Goal: Task Accomplishment & Management: Manage account settings

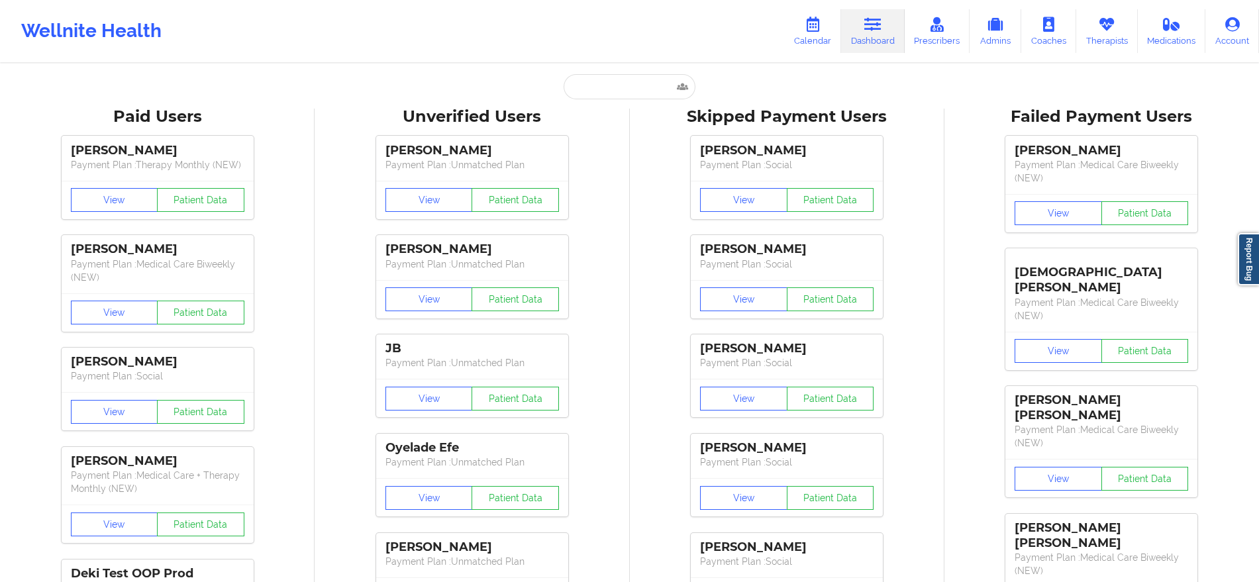
click at [609, 74] on input "text" at bounding box center [629, 86] width 131 height 25
paste input "[EMAIL_ADDRESS][PERSON_NAME][DOMAIN_NAME]"
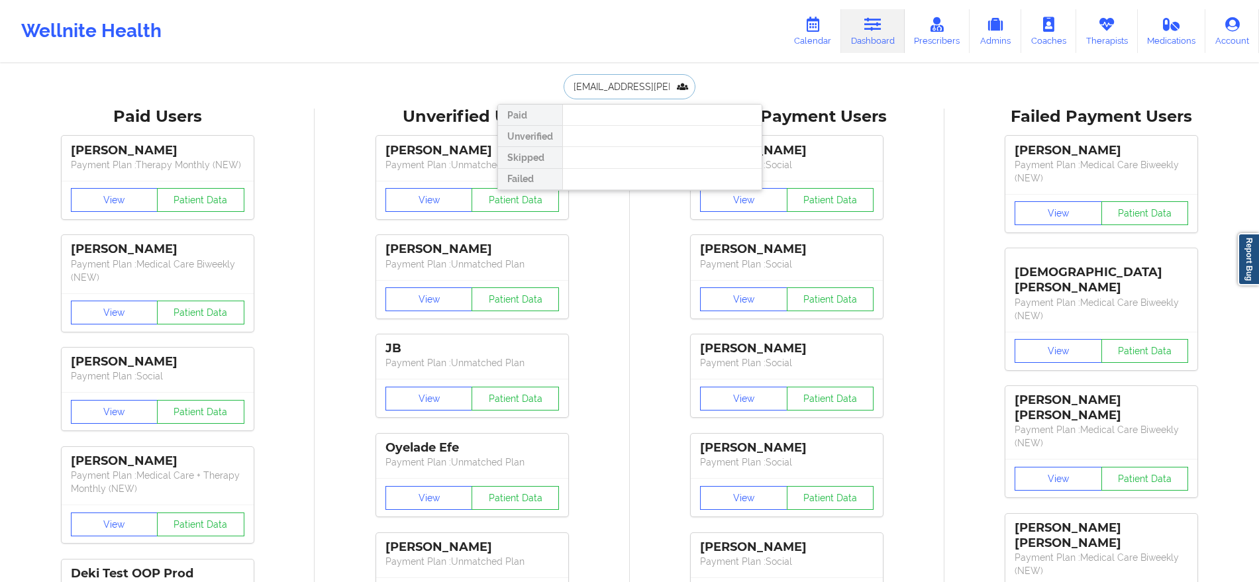
scroll to position [0, 6]
type input "[EMAIL_ADDRESS][PERSON_NAME][DOMAIN_NAME]"
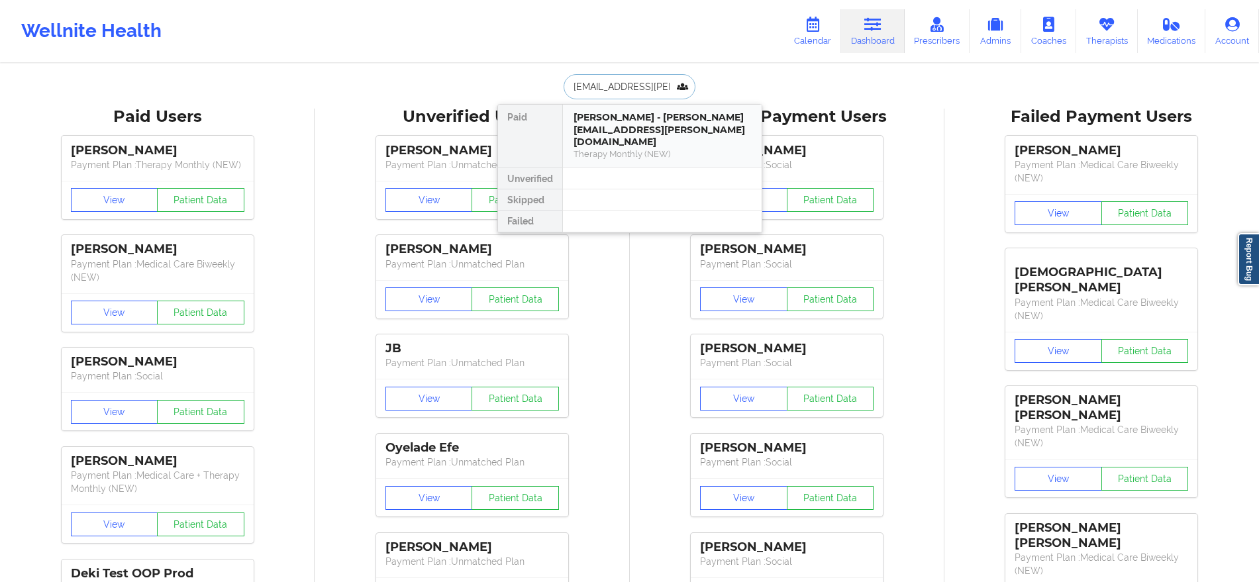
click at [698, 148] on div "Therapy Monthly (NEW)" at bounding box center [663, 153] width 178 height 11
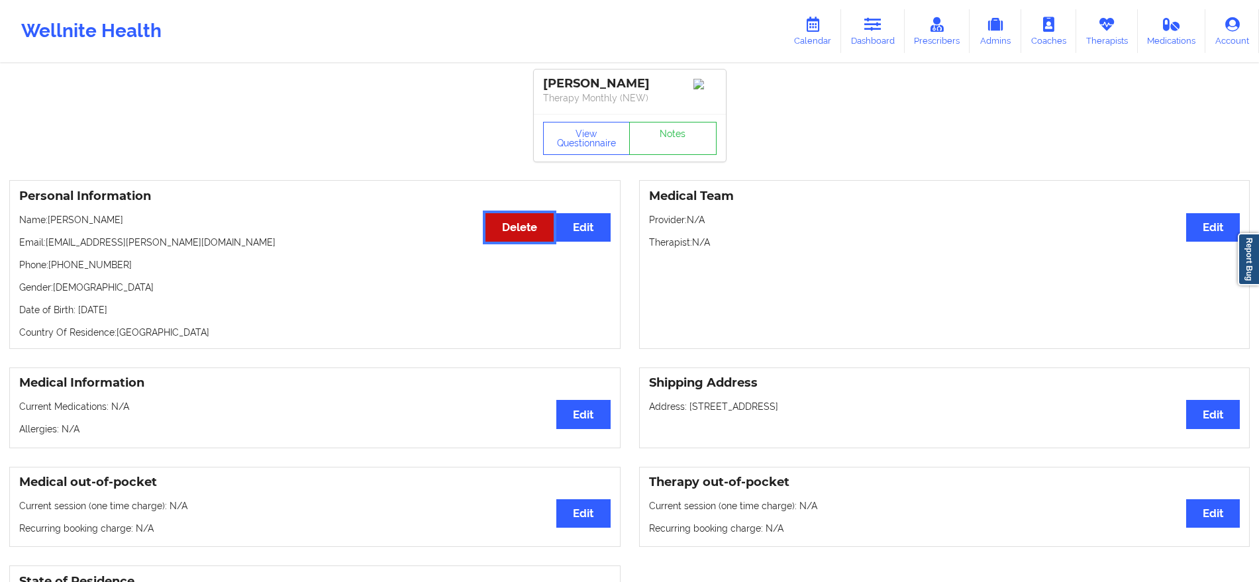
click at [522, 232] on button "Delete" at bounding box center [520, 227] width 68 height 28
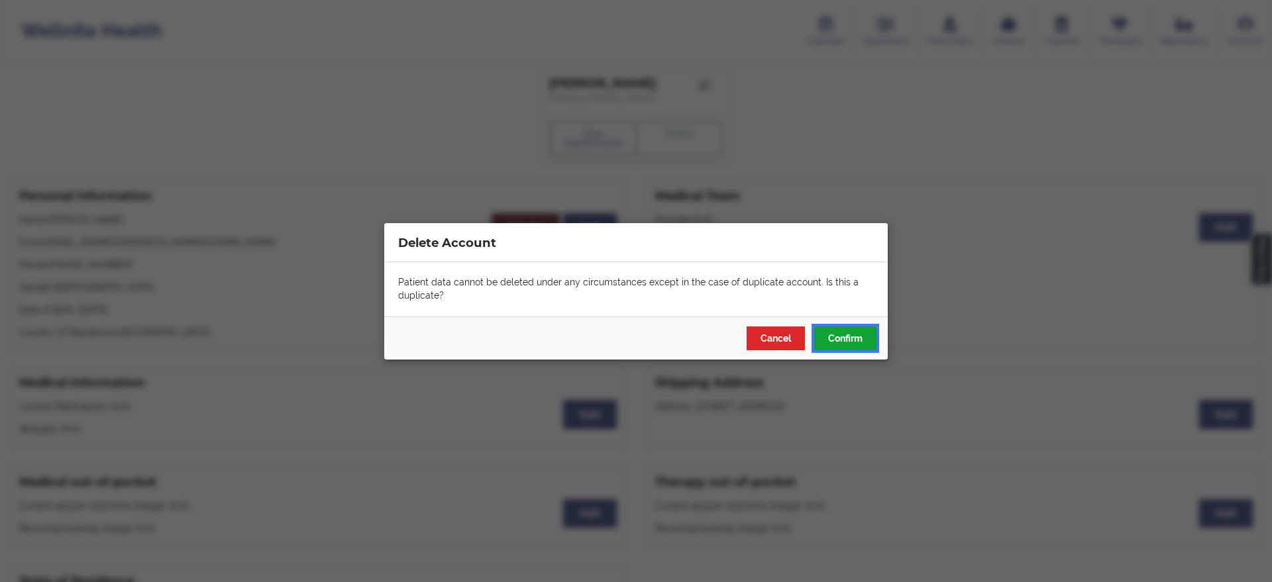
click at [841, 343] on button "Confirm" at bounding box center [845, 338] width 62 height 24
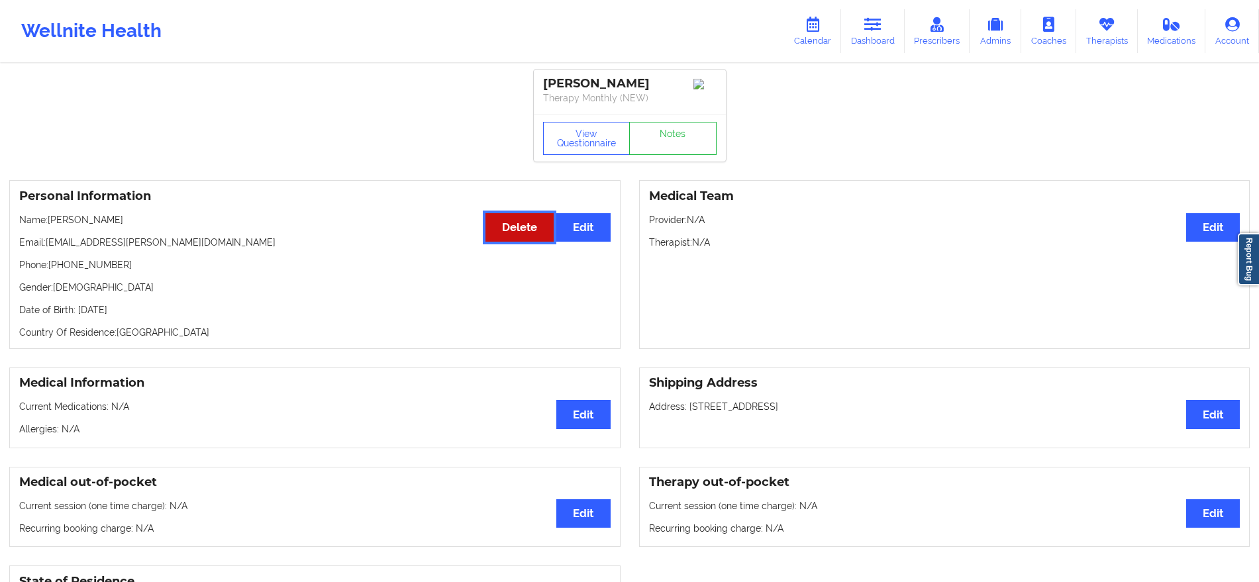
click at [510, 231] on button "Delete" at bounding box center [520, 227] width 68 height 28
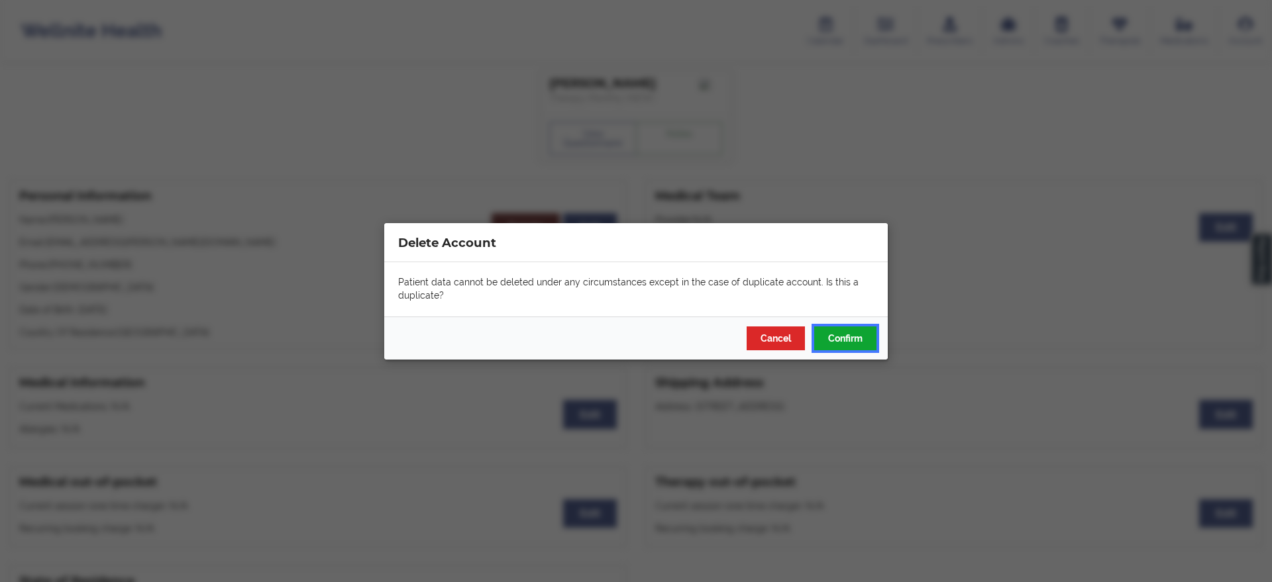
drag, startPoint x: 831, startPoint y: 335, endPoint x: 771, endPoint y: 335, distance: 60.3
click at [771, 335] on div "Cancel Confirm" at bounding box center [635, 337] width 503 height 43
click at [771, 335] on button "Cancel" at bounding box center [776, 338] width 58 height 24
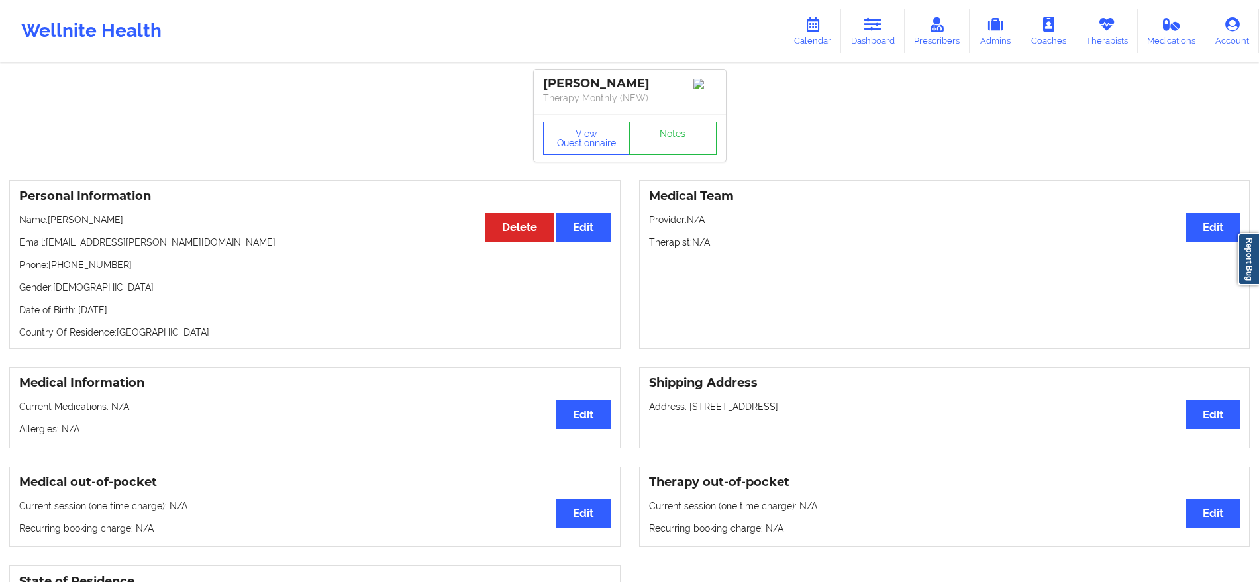
click at [771, 335] on div "Medical Team Edit Provider: N/A Therapist: N/A" at bounding box center [944, 264] width 611 height 169
click at [539, 232] on button "Delete" at bounding box center [520, 227] width 68 height 28
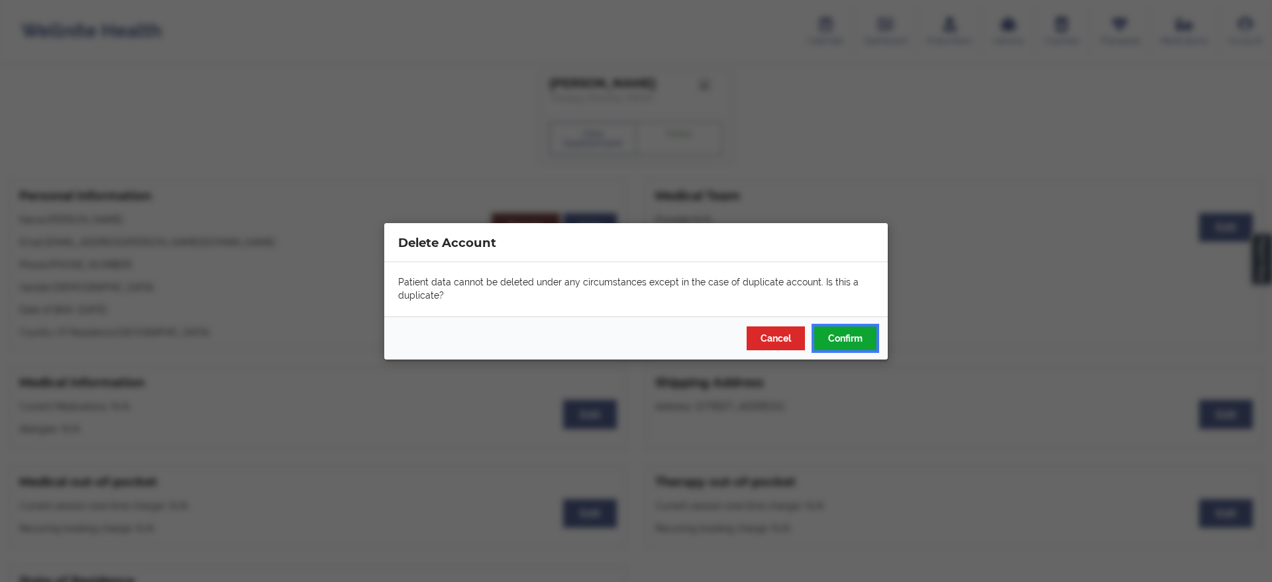
click at [831, 344] on button "Confirm" at bounding box center [845, 338] width 62 height 24
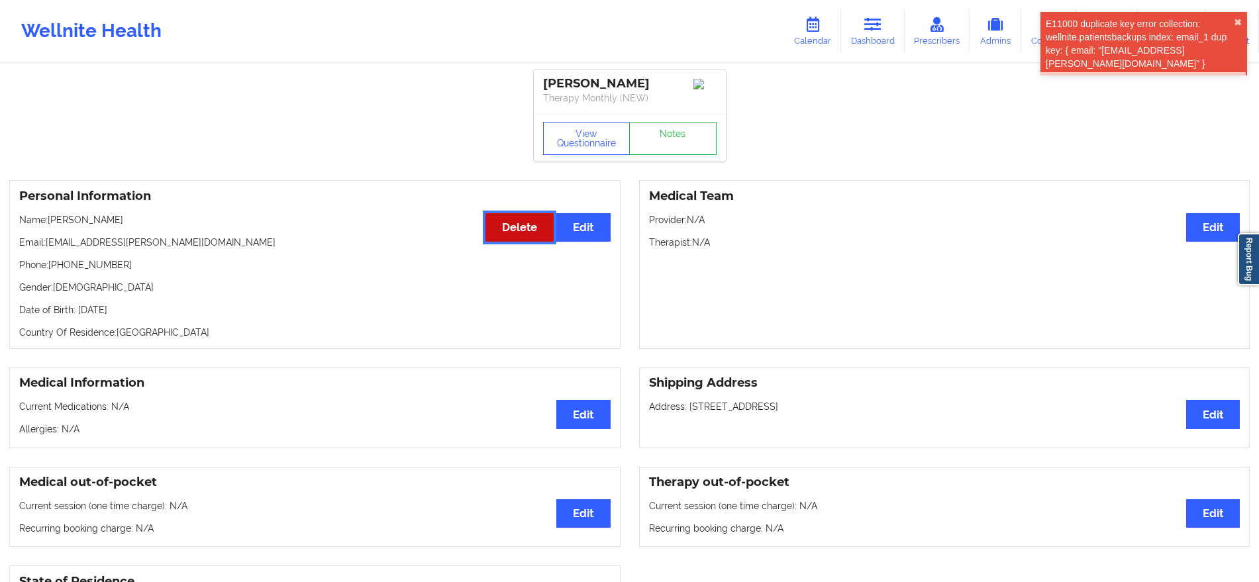
click at [503, 223] on button "Delete" at bounding box center [520, 227] width 68 height 28
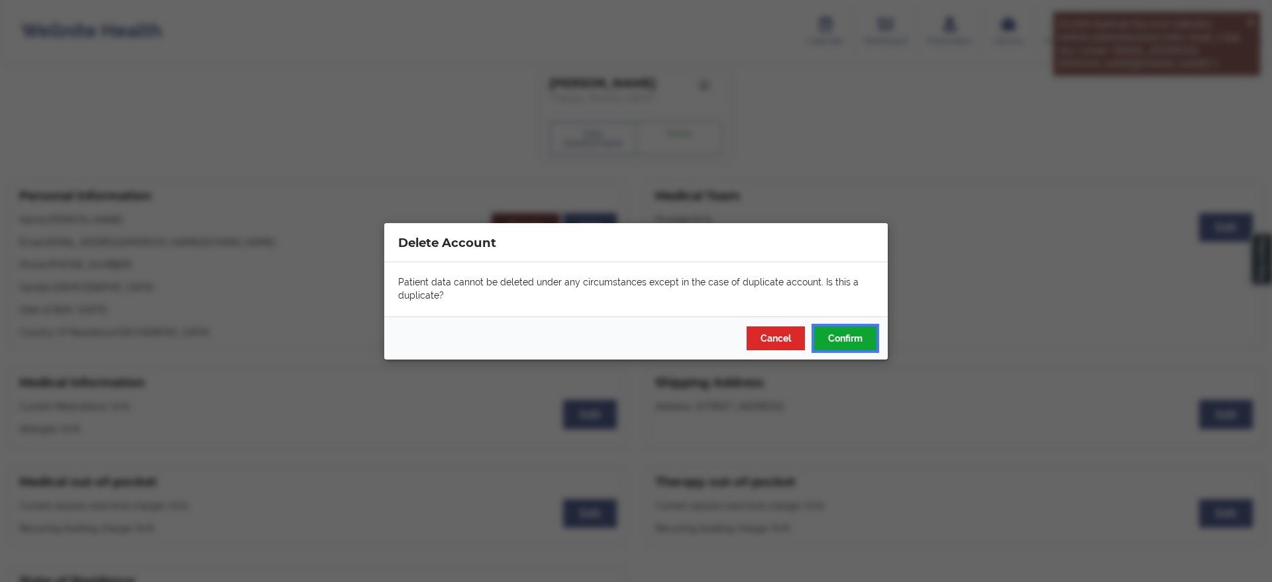
click at [837, 343] on button "Confirm" at bounding box center [845, 338] width 62 height 24
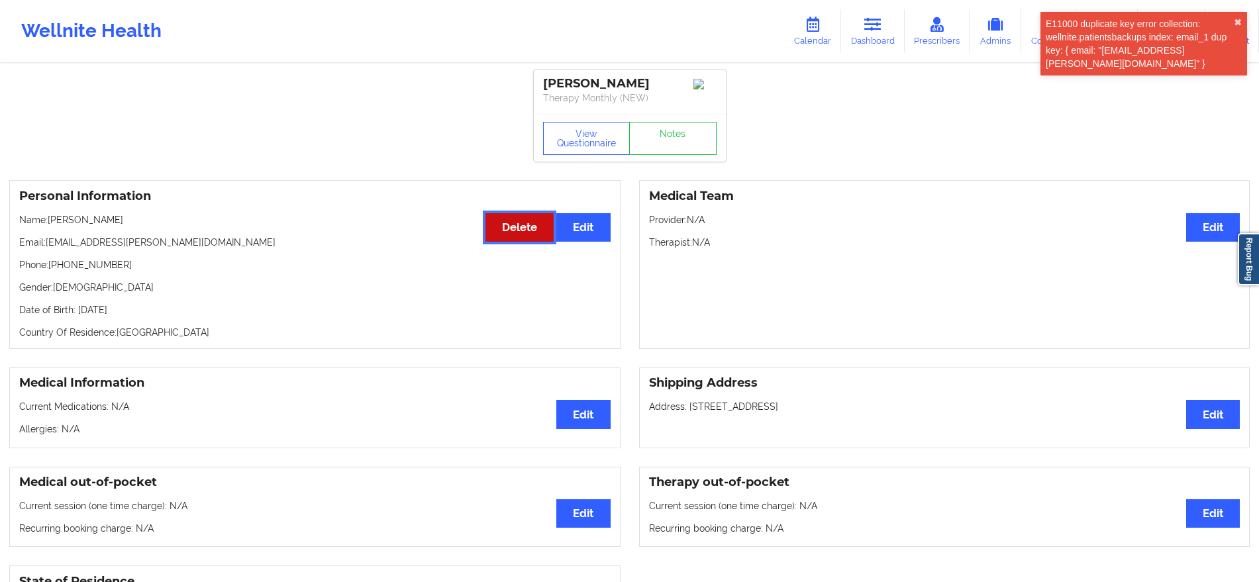
click at [498, 236] on button "Delete" at bounding box center [520, 227] width 68 height 28
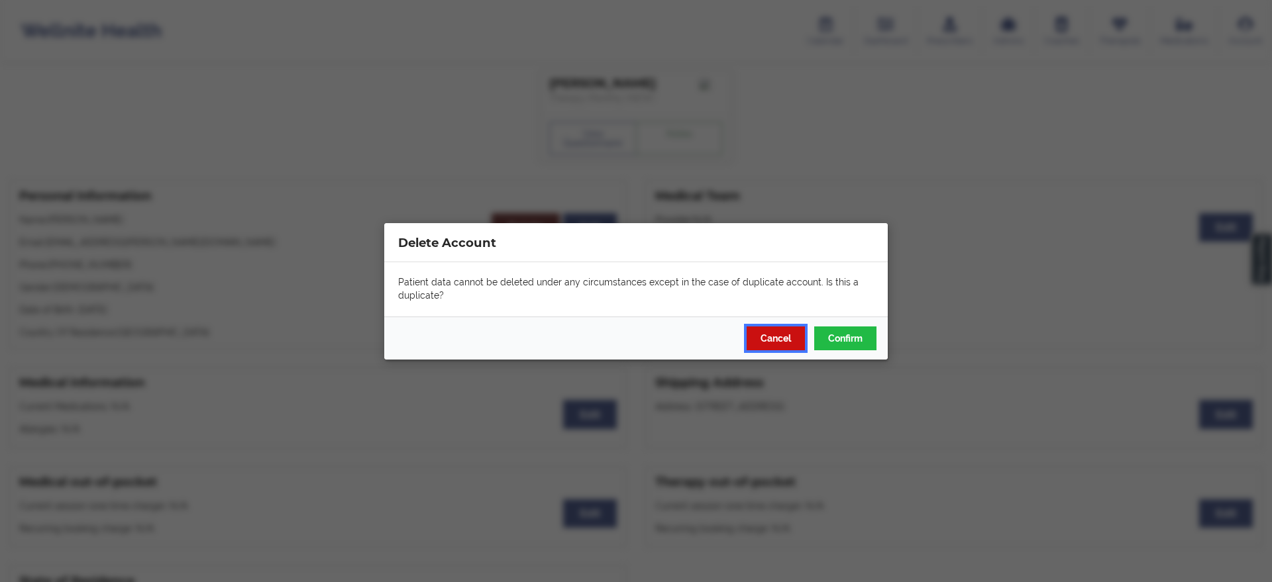
click at [780, 330] on button "Cancel" at bounding box center [776, 338] width 58 height 24
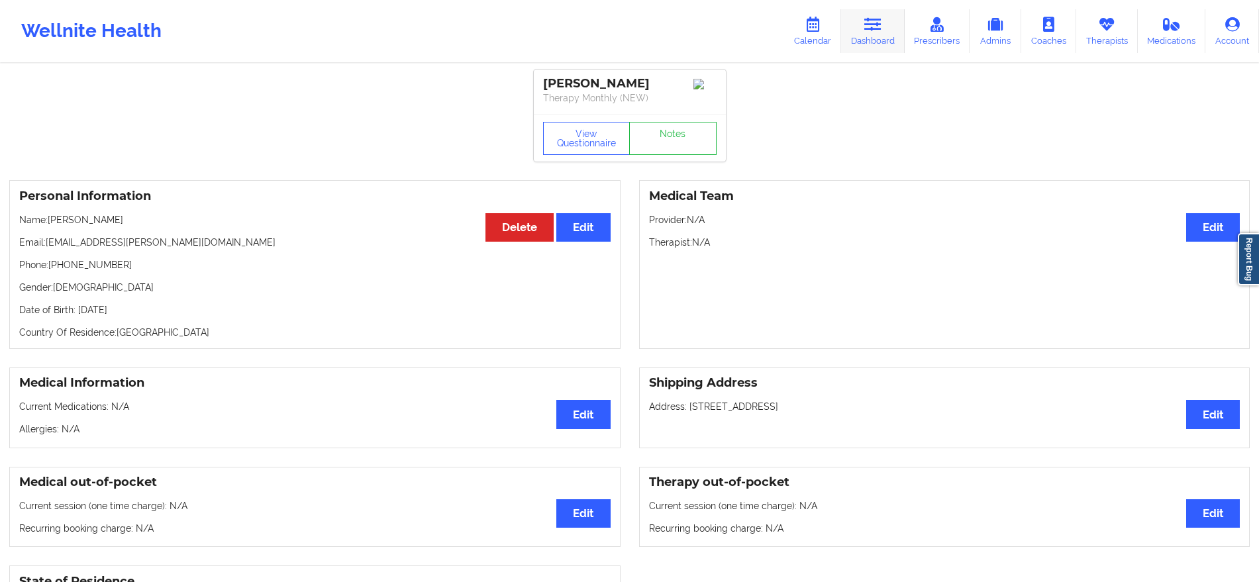
click at [861, 30] on link "Dashboard" at bounding box center [873, 31] width 64 height 44
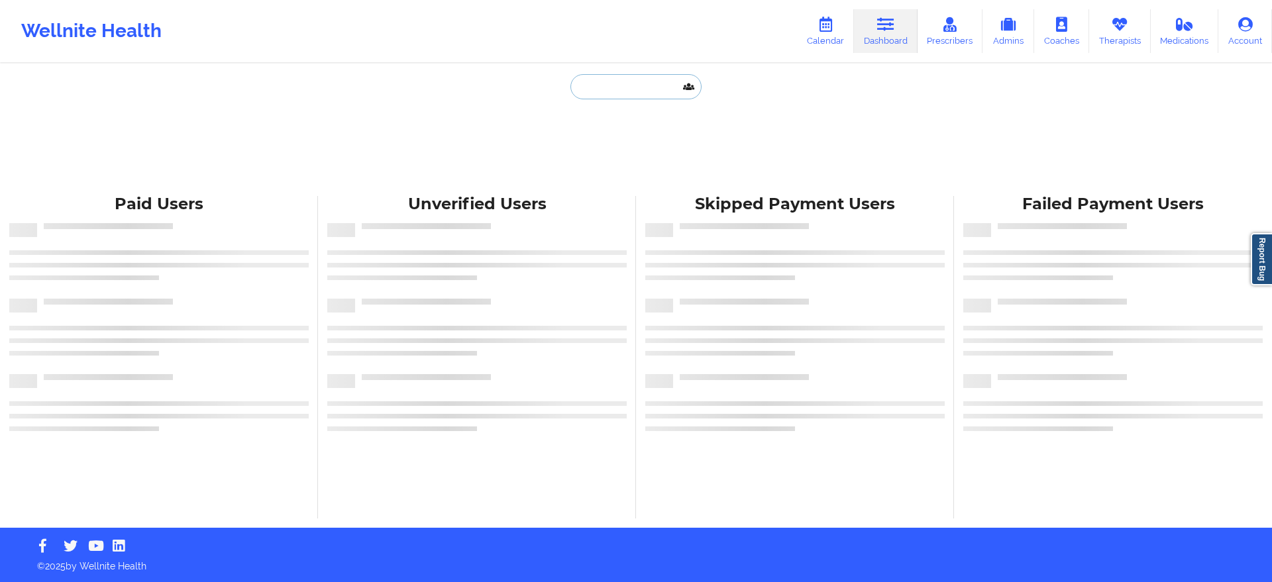
click at [635, 87] on input "text" at bounding box center [635, 86] width 131 height 25
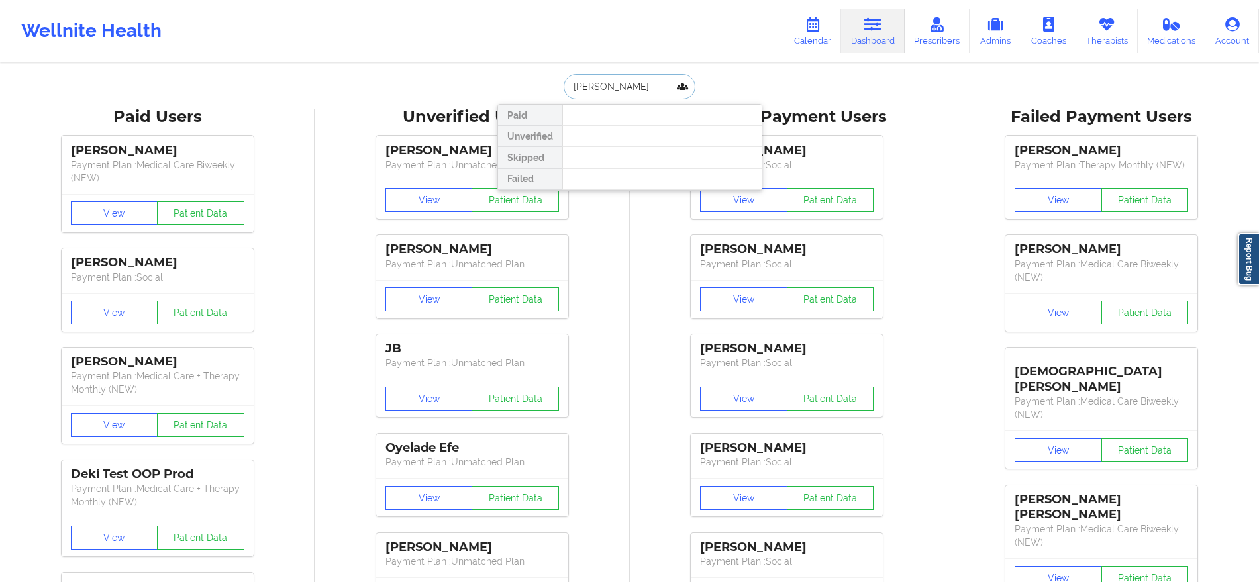
type input "serafina"
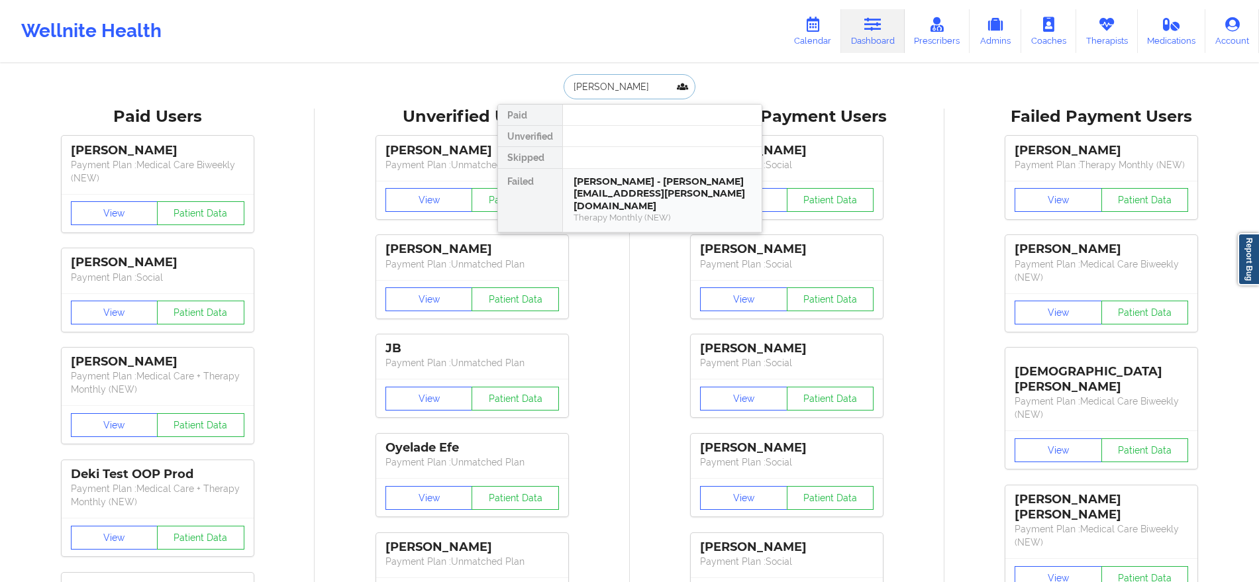
click at [630, 185] on div "[PERSON_NAME] - [PERSON_NAME][EMAIL_ADDRESS][PERSON_NAME][DOMAIN_NAME]" at bounding box center [663, 194] width 178 height 37
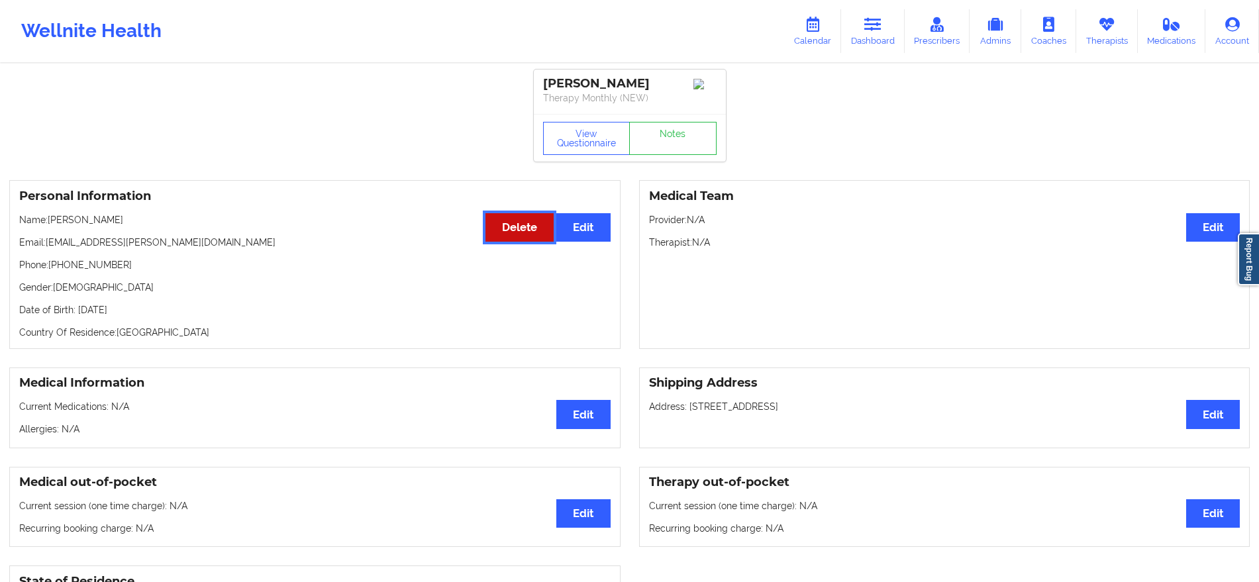
click at [513, 234] on button "Delete" at bounding box center [520, 227] width 68 height 28
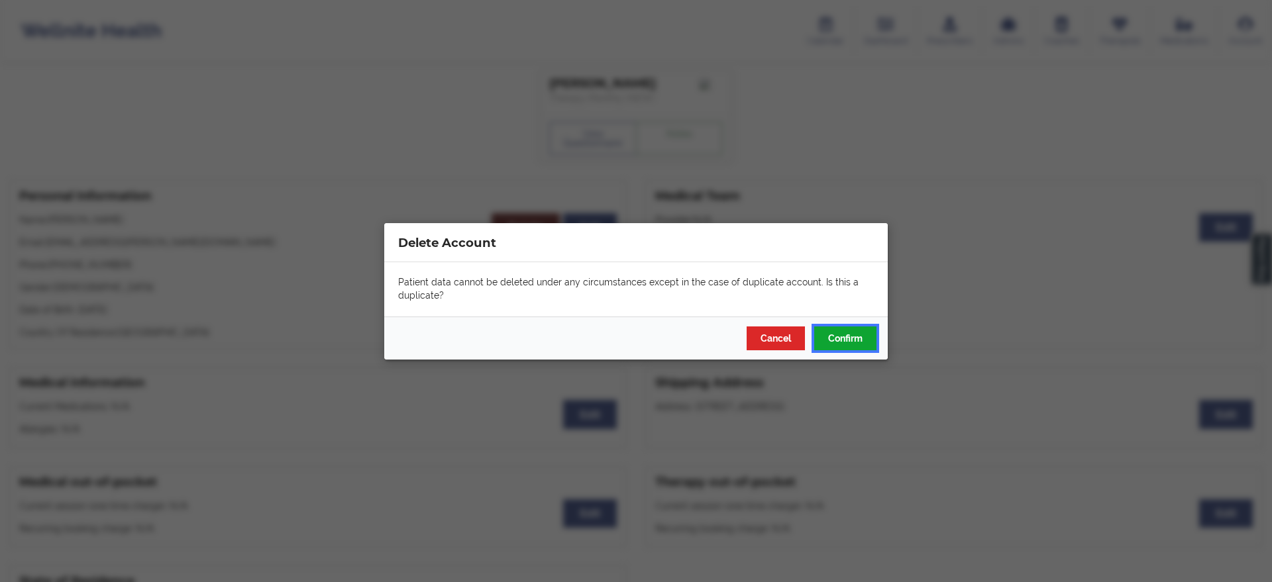
click at [865, 337] on button "Confirm" at bounding box center [845, 338] width 62 height 24
